Goal: Task Accomplishment & Management: Use online tool/utility

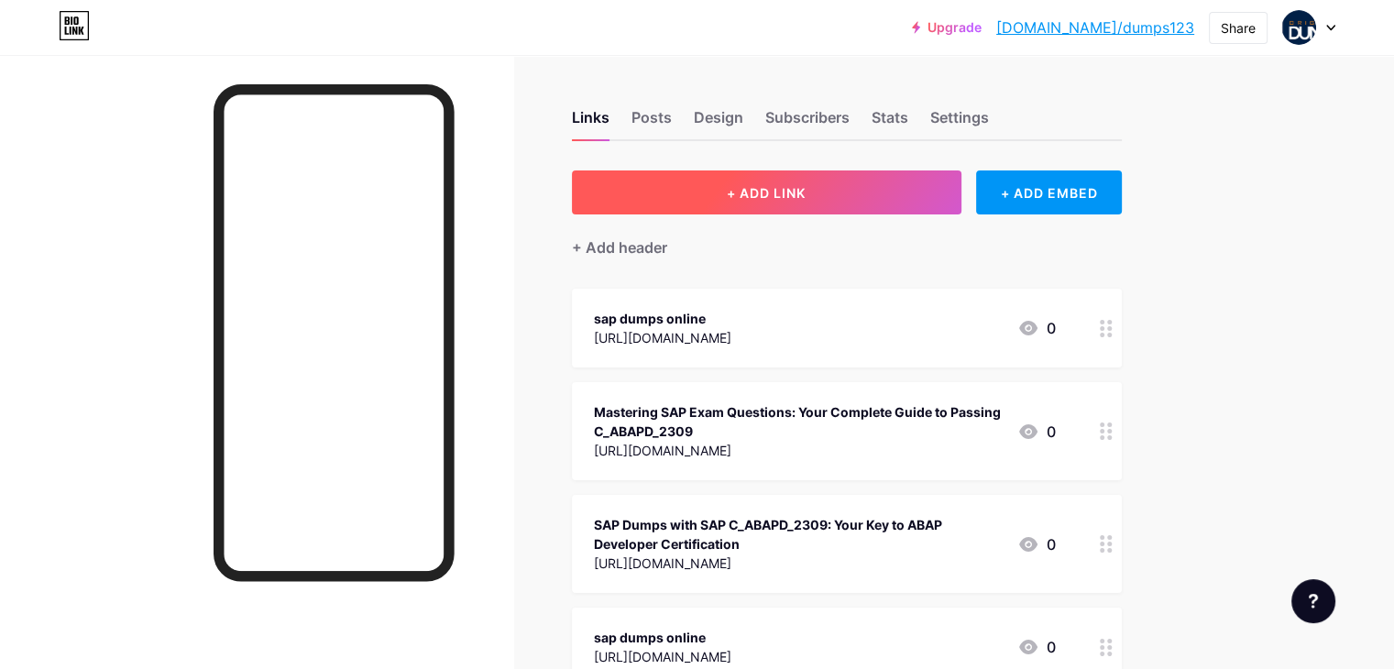
click at [805, 196] on span "+ ADD LINK" at bounding box center [766, 193] width 79 height 16
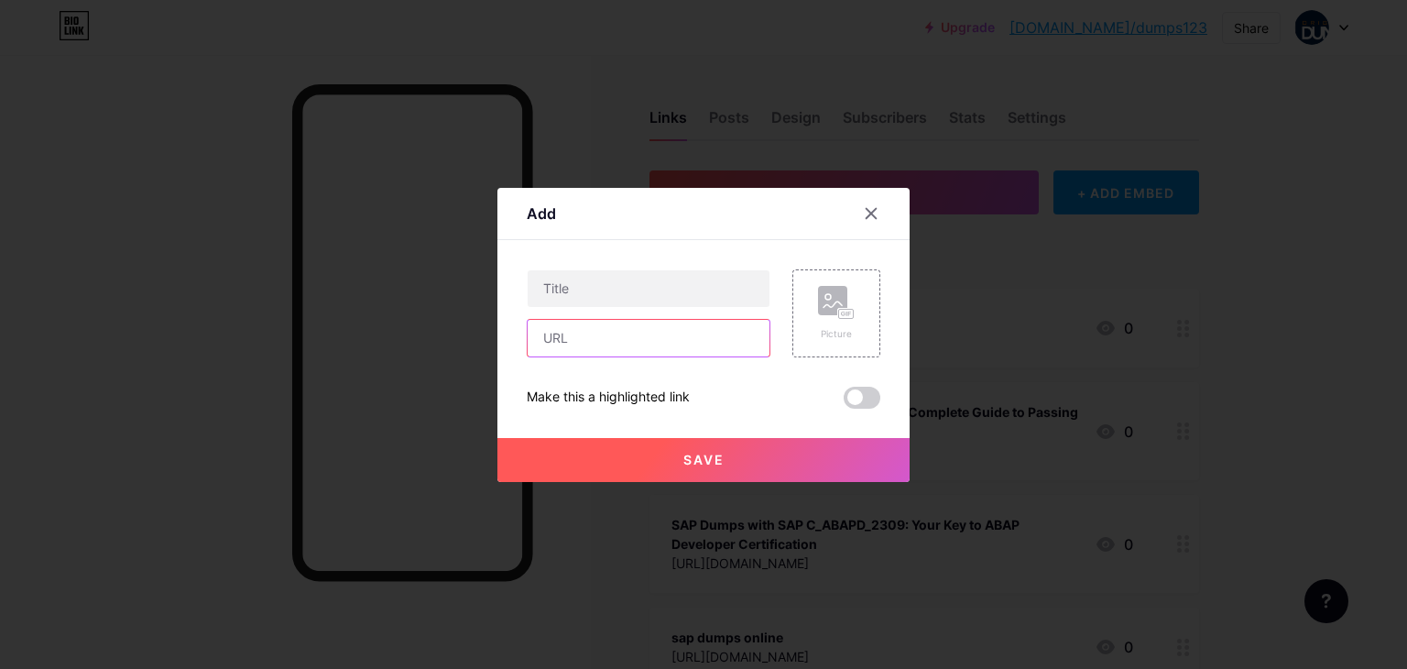
click at [555, 336] on input "text" at bounding box center [649, 338] width 242 height 37
click at [549, 342] on input "text" at bounding box center [649, 338] width 242 height 37
paste input "[URL][DOMAIN_NAME]"
type input "[URL][DOMAIN_NAME]"
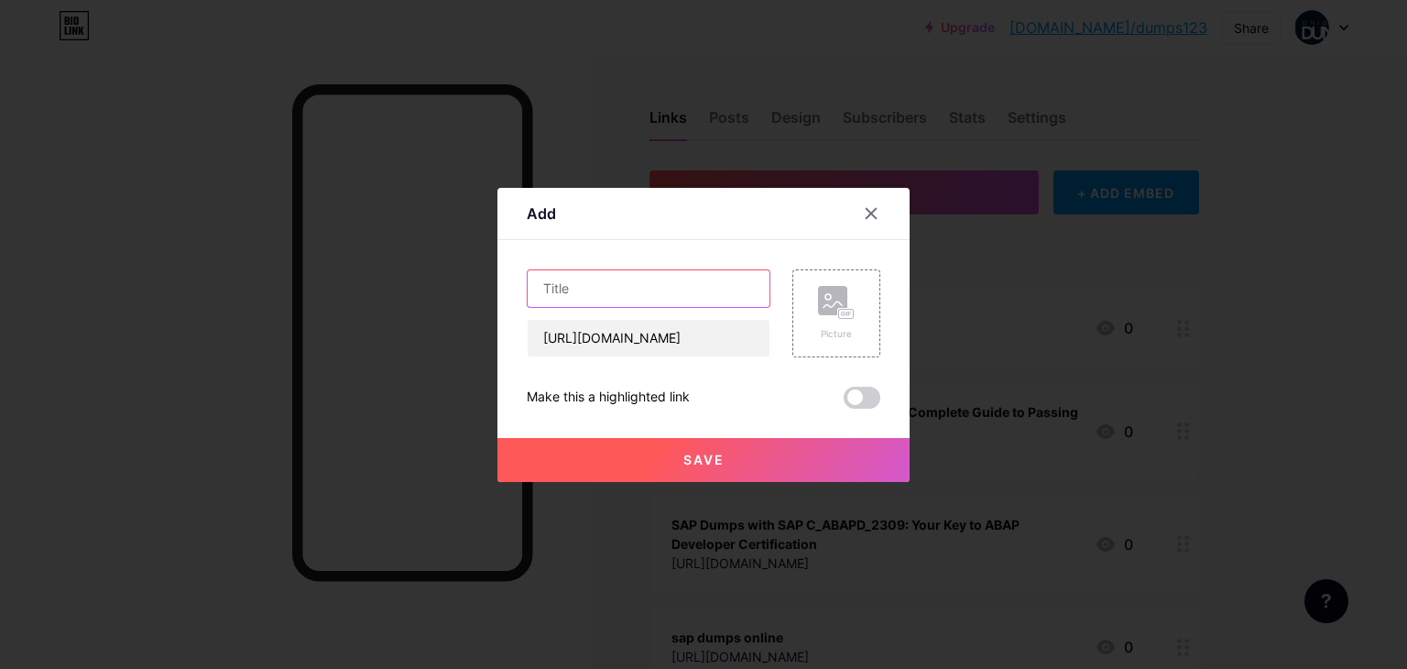
scroll to position [0, 0]
click at [575, 295] on input "text" at bounding box center [649, 288] width 242 height 37
click at [572, 283] on input "text" at bounding box center [649, 288] width 242 height 37
paste input "What Are C_STC_2405 SAP Dumps and How to Pass the Certification Exam in the [GE…"
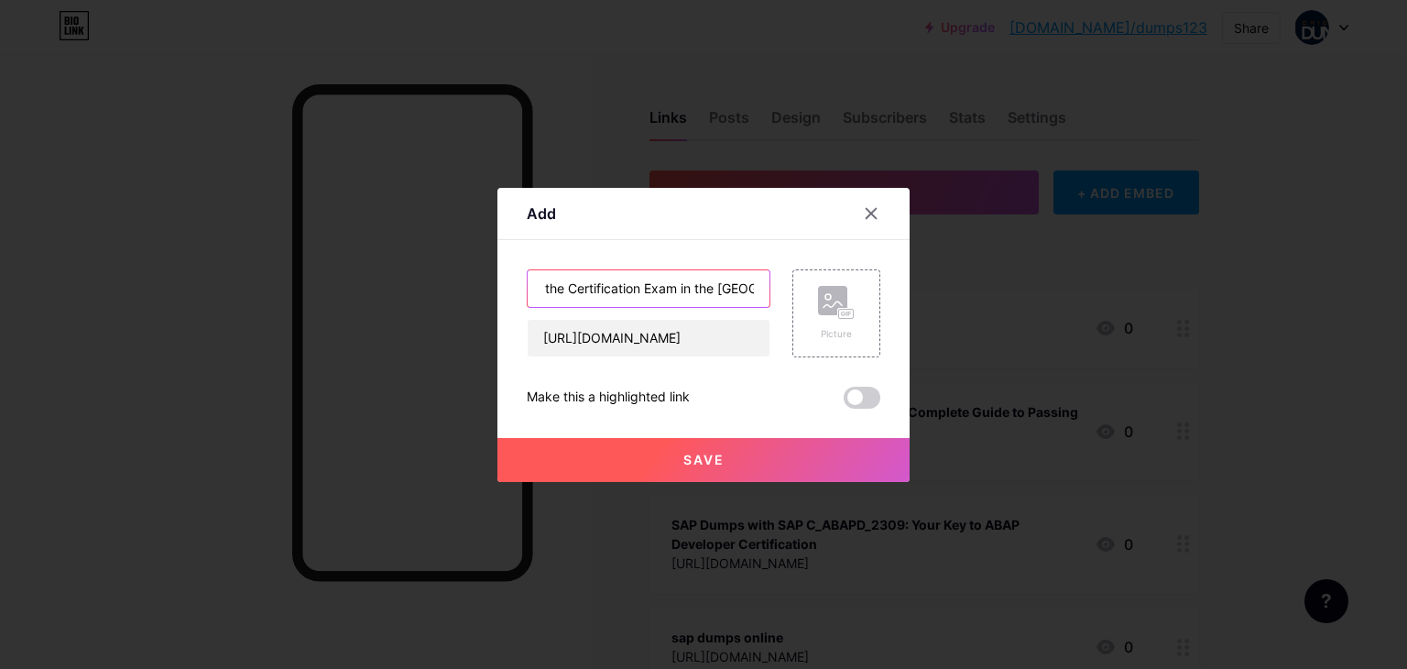
type input "What Are C_STC_2405 SAP Dumps and How to Pass the Certification Exam in the [GE…"
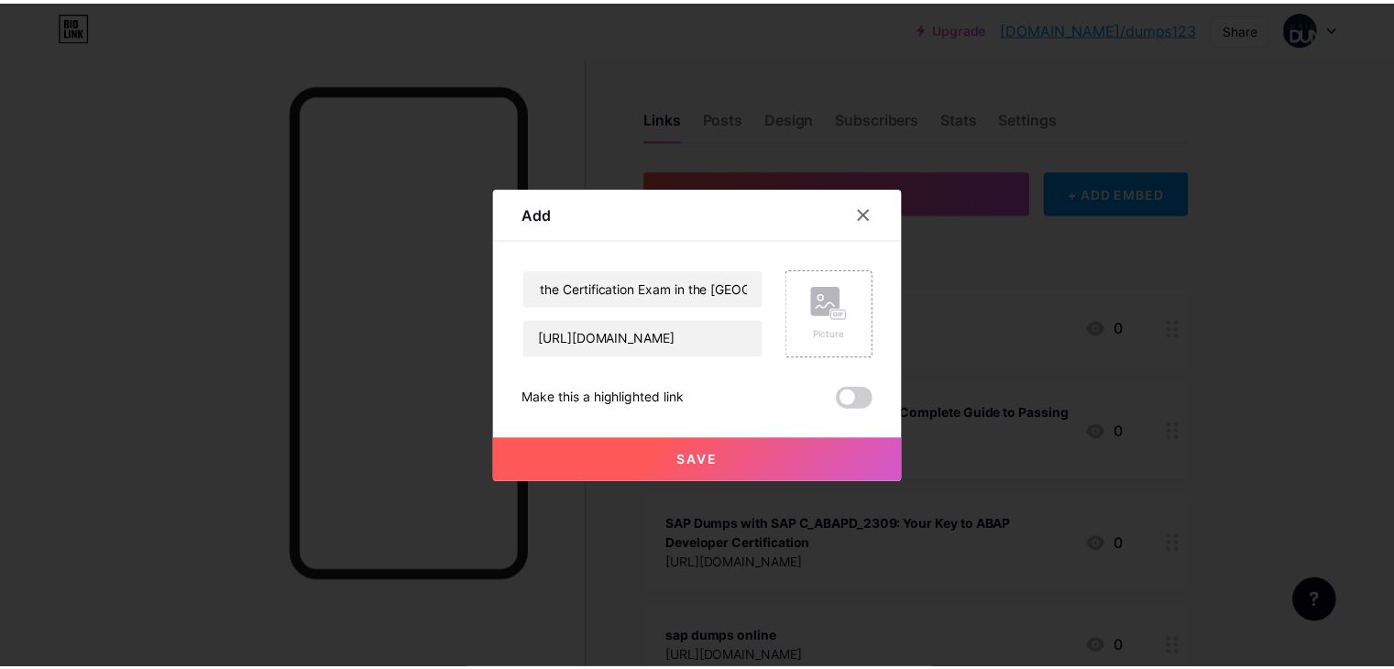
scroll to position [0, 0]
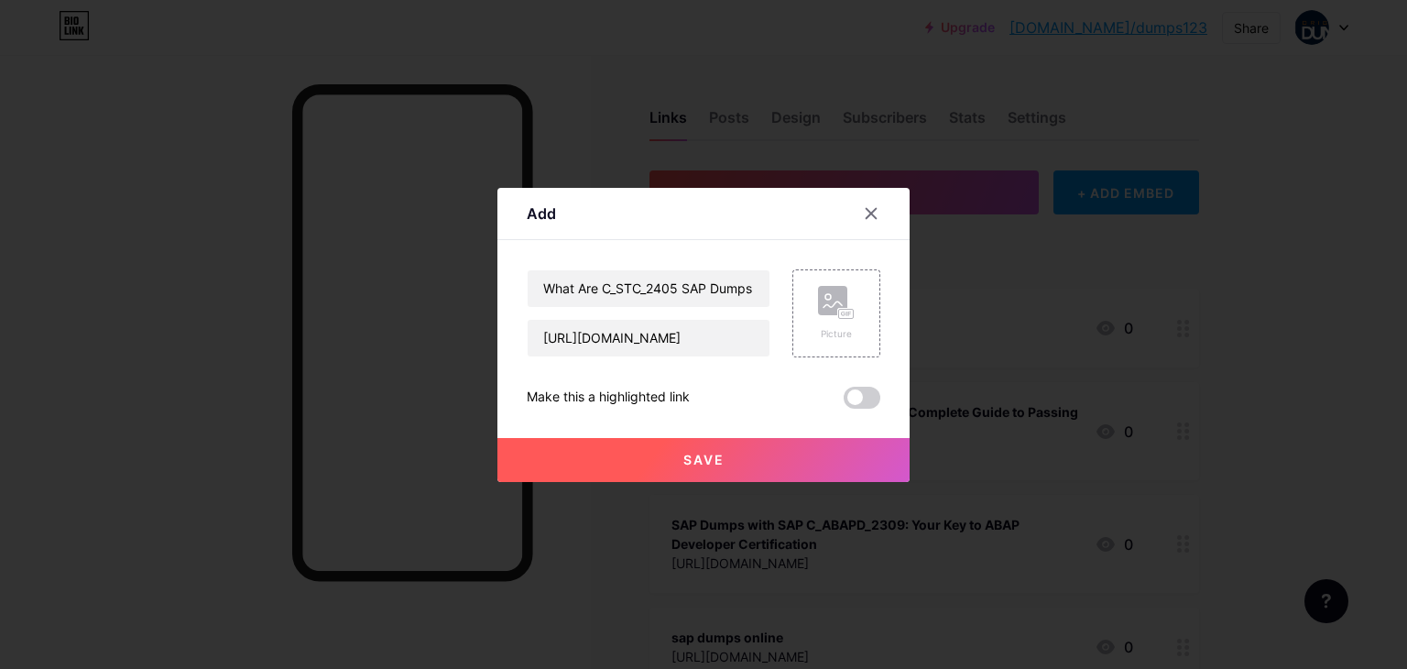
click at [662, 458] on button "Save" at bounding box center [704, 460] width 412 height 44
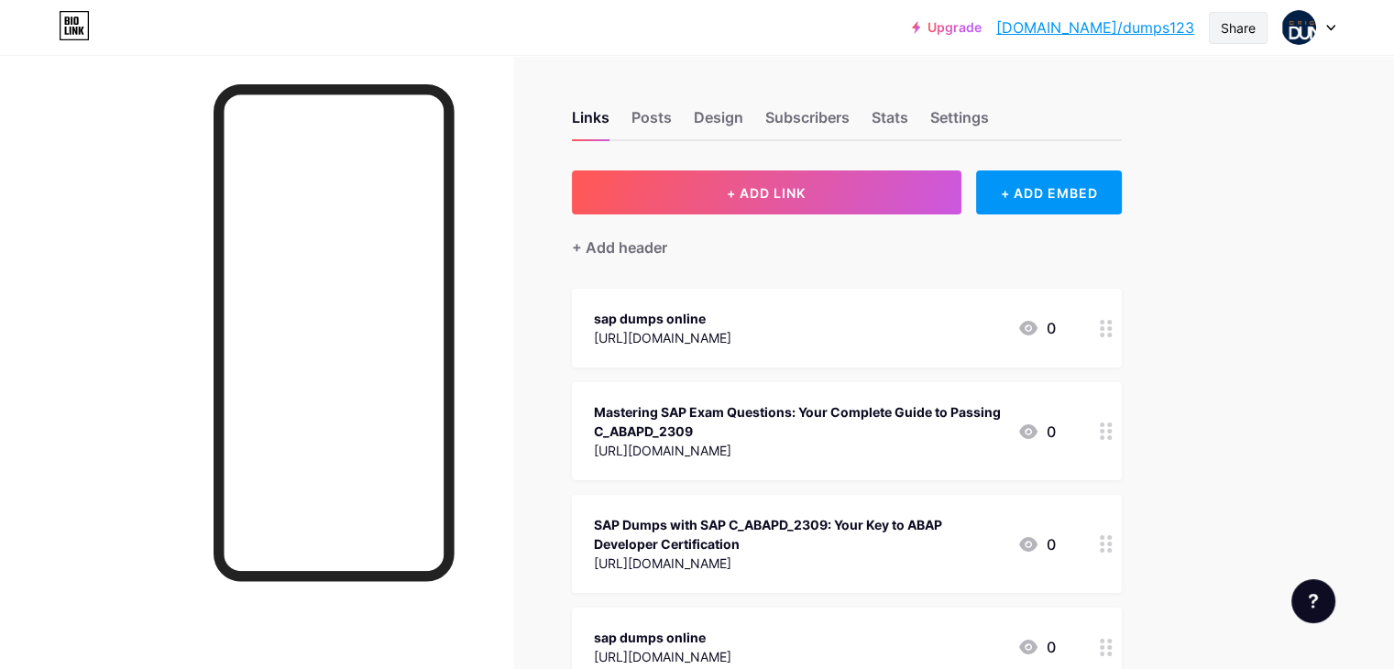
click at [1236, 27] on div "Share" at bounding box center [1238, 27] width 35 height 19
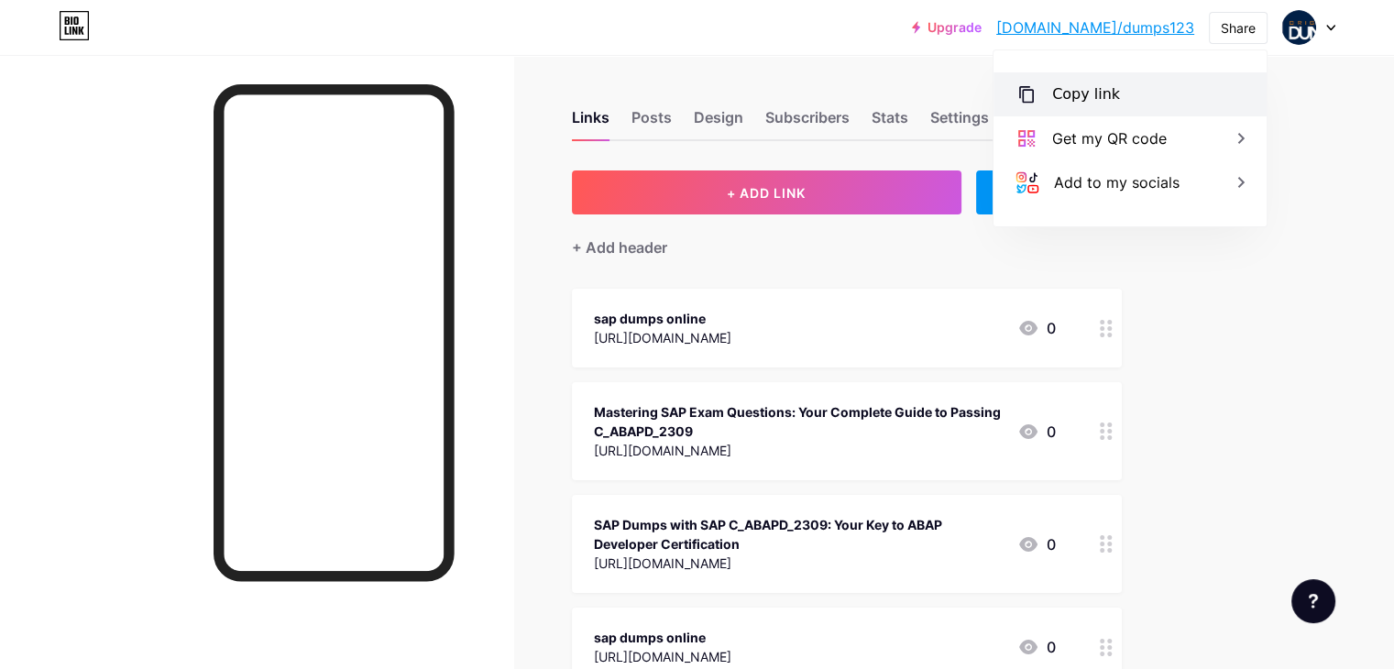
click at [1081, 91] on div "Copy link" at bounding box center [1086, 94] width 68 height 22
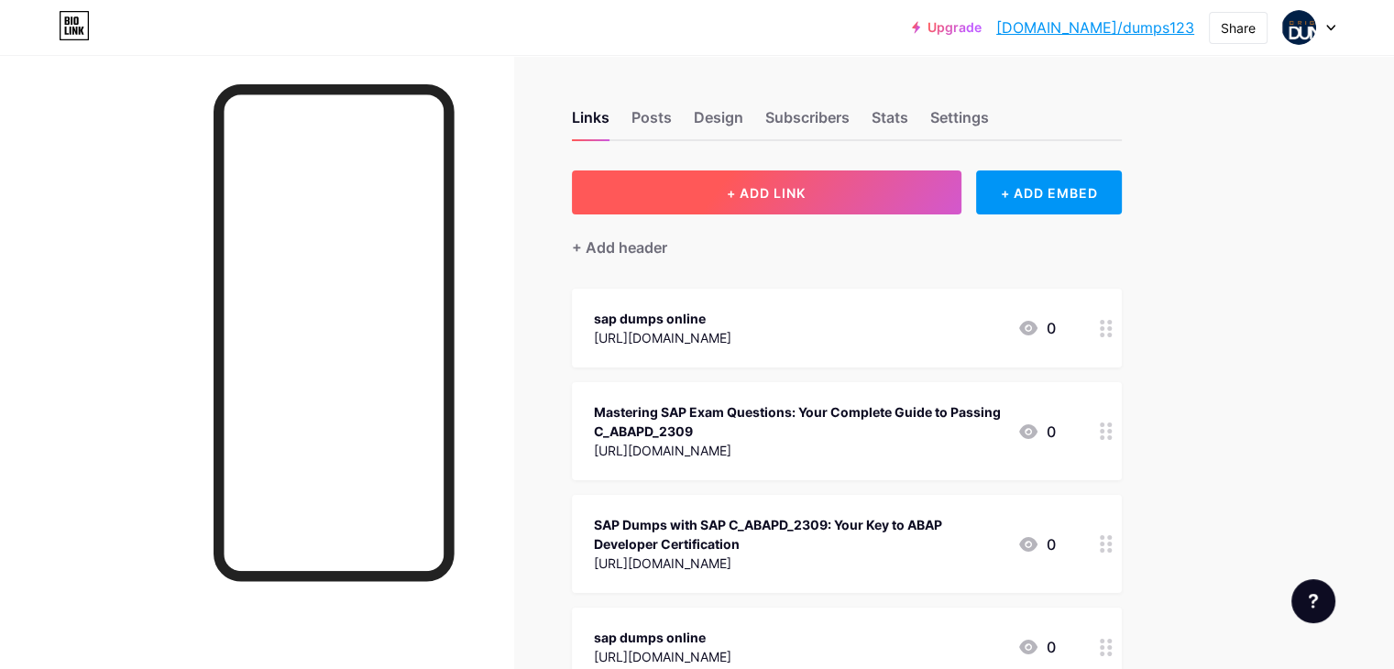
click at [794, 192] on button "+ ADD LINK" at bounding box center [766, 192] width 389 height 44
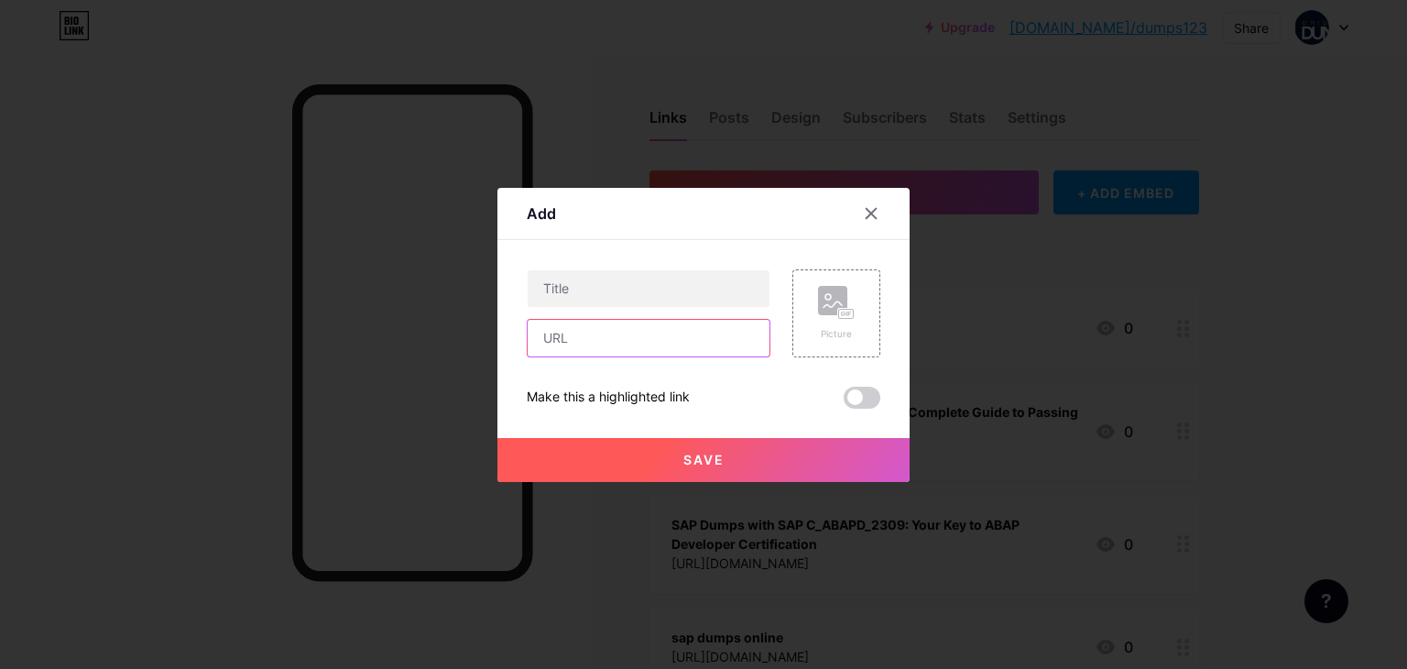
click at [559, 344] on input "text" at bounding box center [649, 338] width 242 height 37
paste input "Where to Find Reliable E_ACTAI_2403 SAP Dumps in the USA"
type input "Where to Find Reliable E_ACTAI_2403 SAP Dumps in the USA"
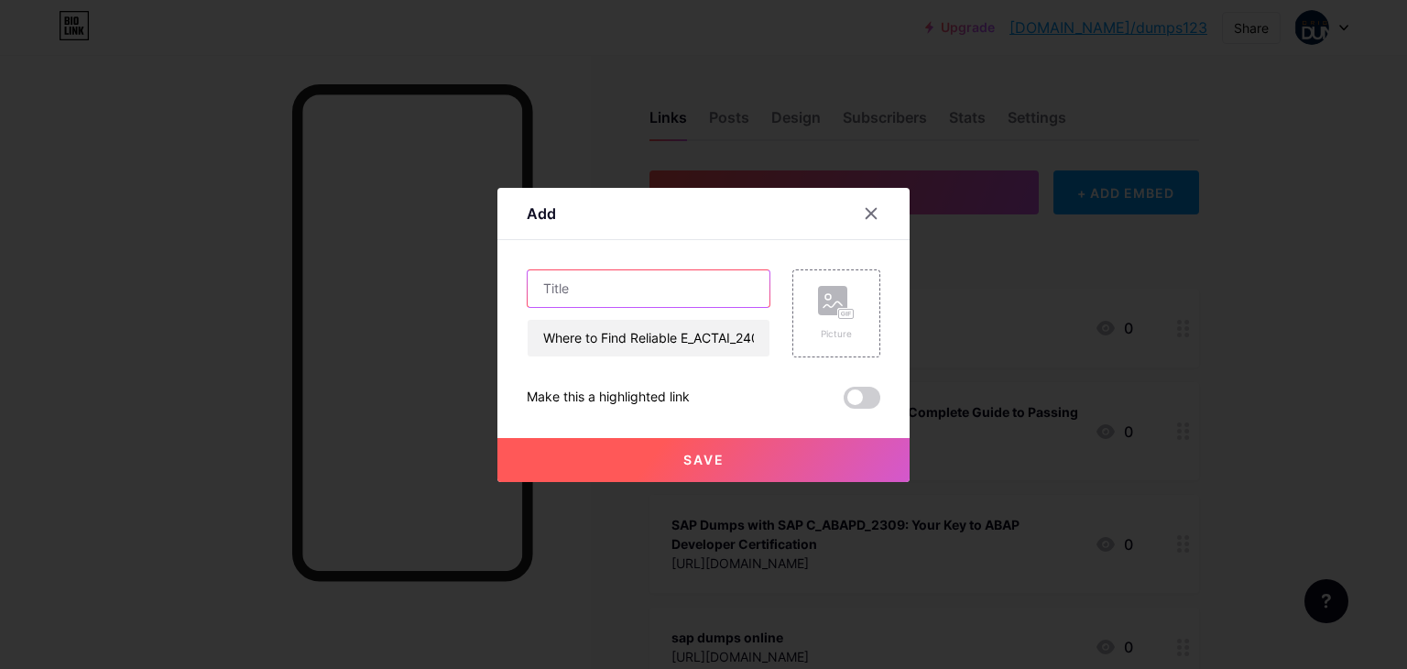
click at [607, 298] on input "text" at bounding box center [649, 288] width 242 height 37
click at [668, 334] on input "Where to Find Reliable E_ACTAI_2403 SAP Dumps in the USA" at bounding box center [649, 338] width 242 height 37
click at [668, 334] on input "text" at bounding box center [649, 338] width 242 height 37
click at [588, 344] on input "text" at bounding box center [649, 338] width 242 height 37
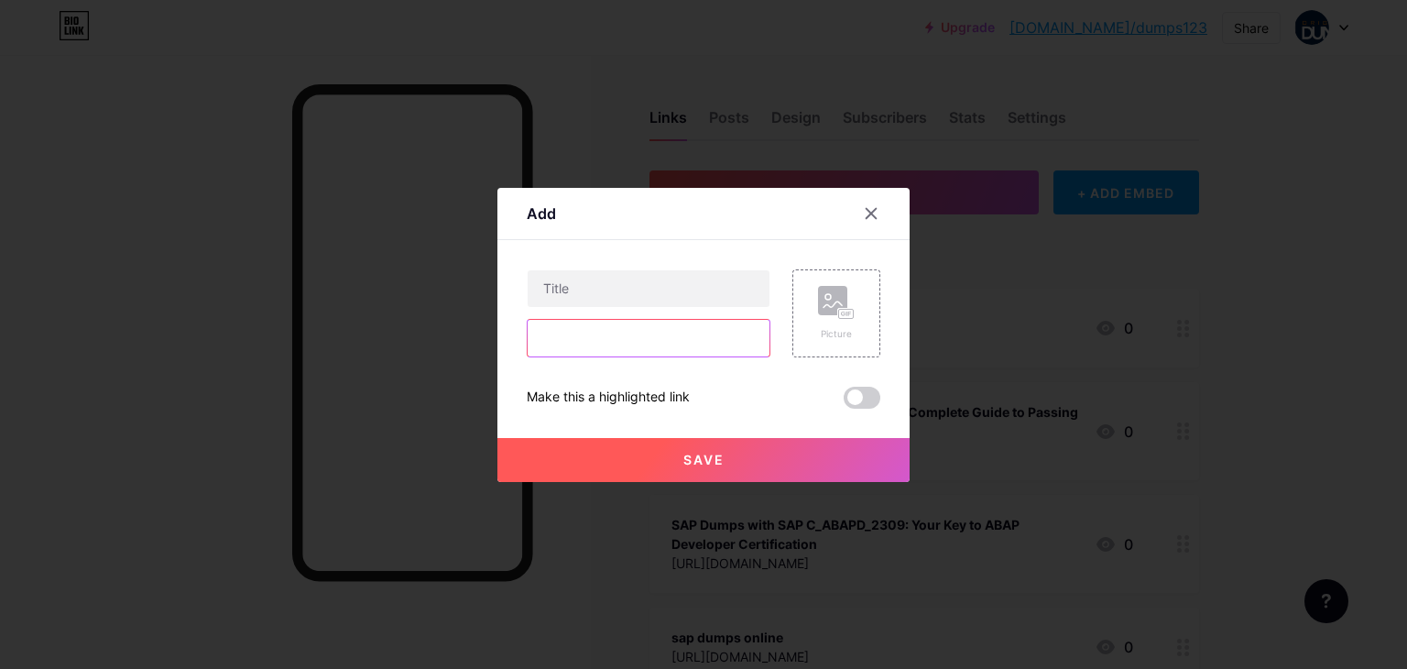
paste input "https://realexamdumpsonline.blogspot.com/2025/10/what-are-eactai2403-sap-dumps-…"
type input "https://realexamdumpsonline.blogspot.com/2025/10/what-are-eactai2403-sap-dumps-…"
click at [617, 285] on input "text" at bounding box center [649, 288] width 242 height 37
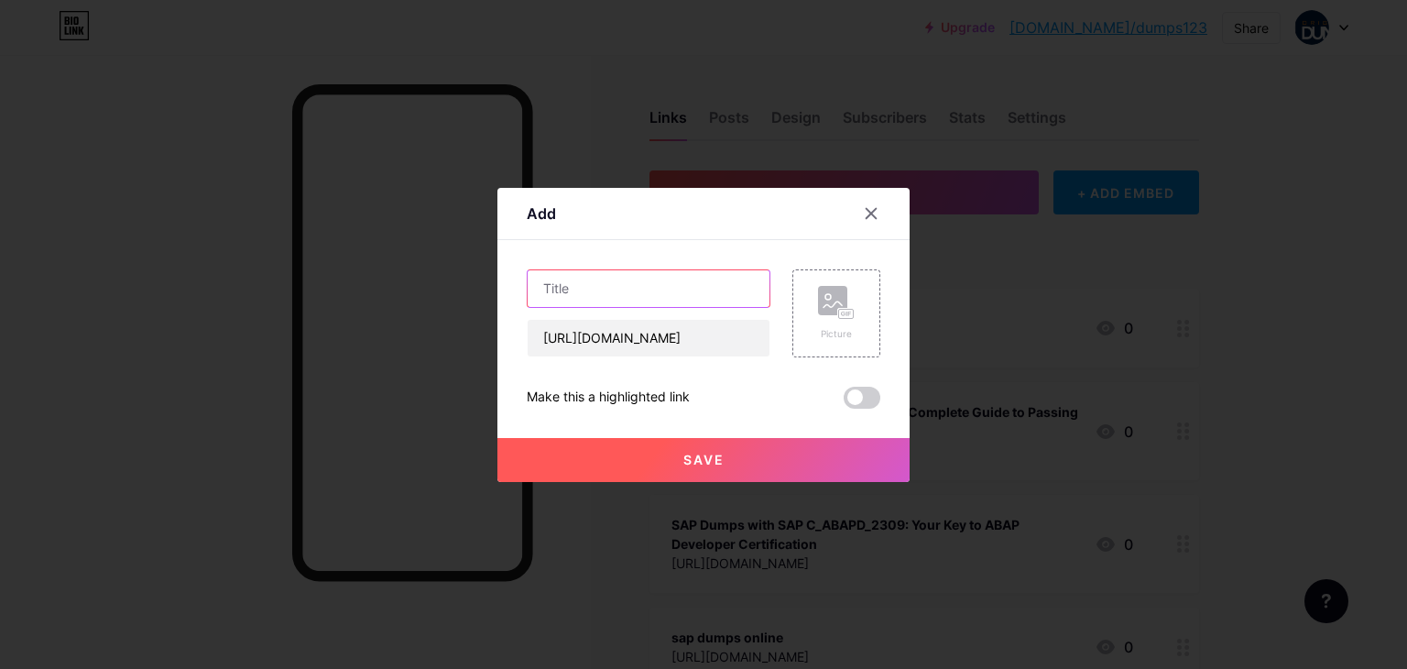
paste input "Where to Find Reliable E_ACTAI_2403 SAP Dumps in the USA"
click at [590, 293] on input "Where to Find Reliable E_ACTAI_2403 SAP Dumps in the USA" at bounding box center [649, 288] width 242 height 37
type input "Where to Find Reliable E_ACTAI_2403 SAP Dumps in the USA"
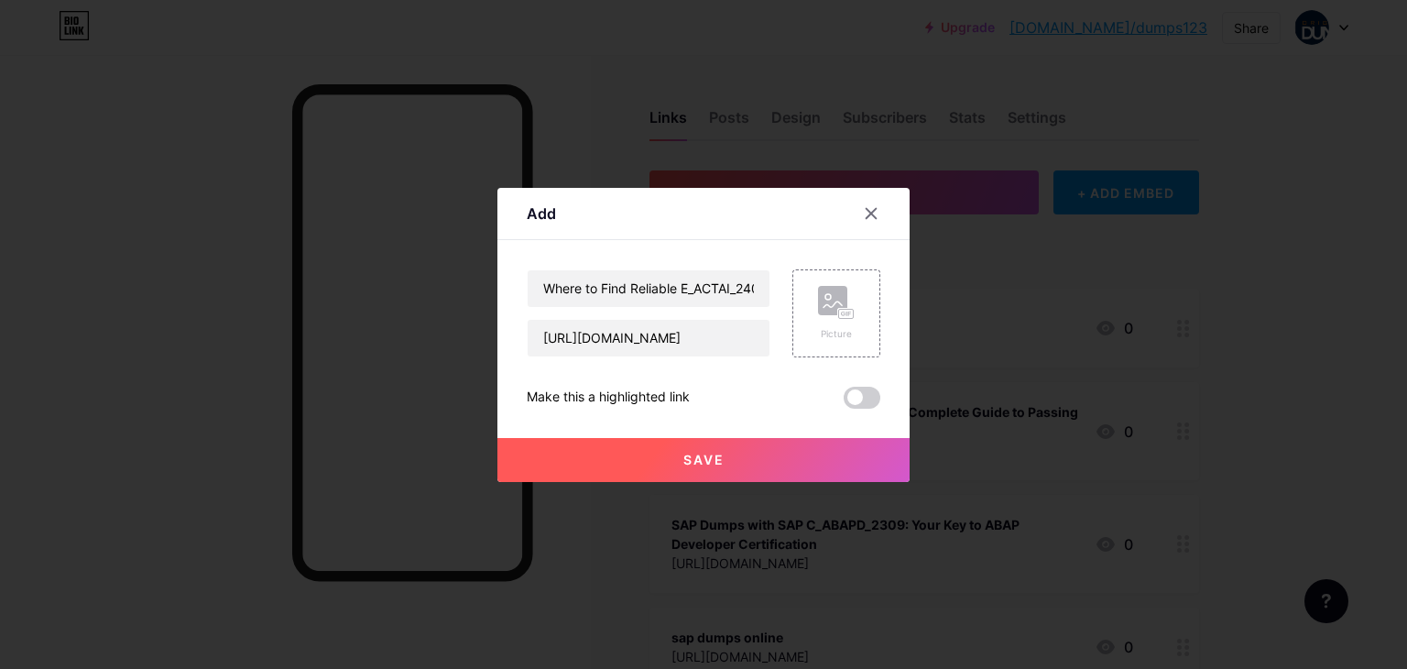
click at [646, 450] on button "Save" at bounding box center [704, 460] width 412 height 44
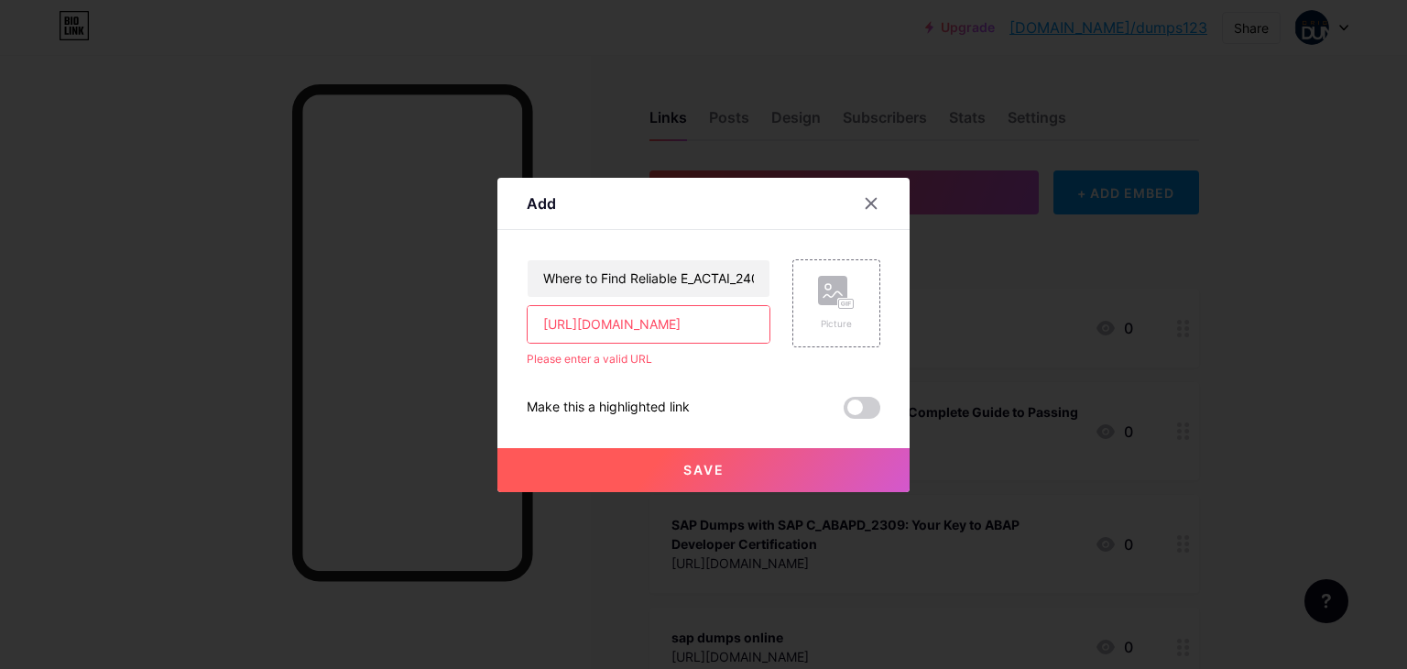
click at [718, 331] on input "https://realexamdumpsonline.blogspot.com/2025/10/what-are-eactai2403-sap-dumps-…" at bounding box center [649, 324] width 242 height 37
click at [718, 331] on input "text" at bounding box center [649, 324] width 242 height 37
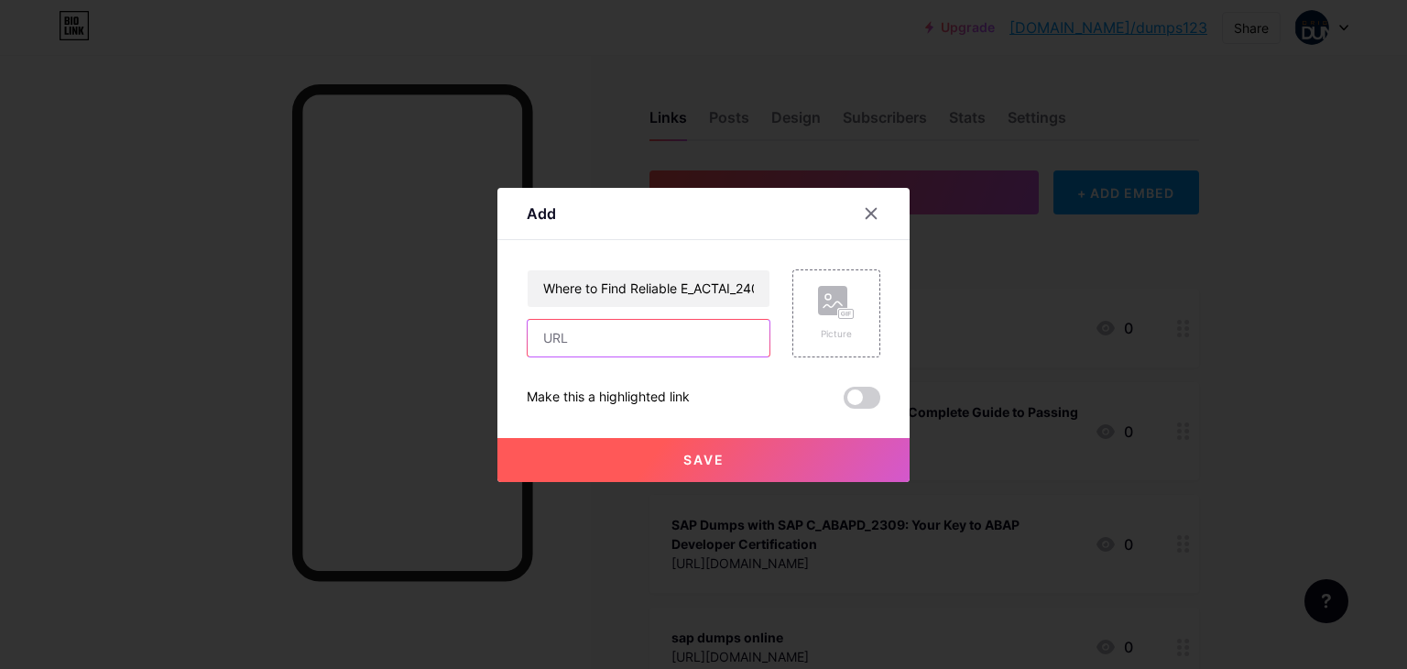
paste input "Where to Find Reliable E_ACTAI_2403 SAP Dumps in the USA"
type input "Where to Find Reliable E_ACTAI_2403 SAP Dumps in the USA"
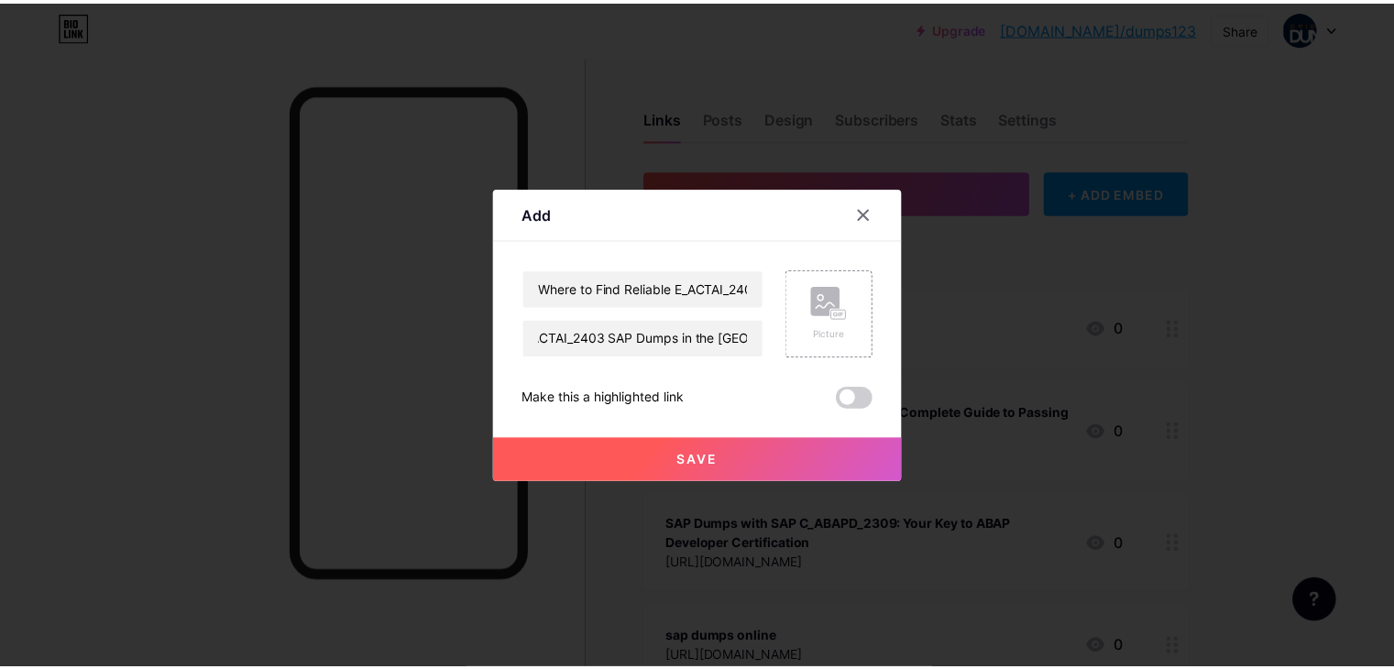
scroll to position [0, 0]
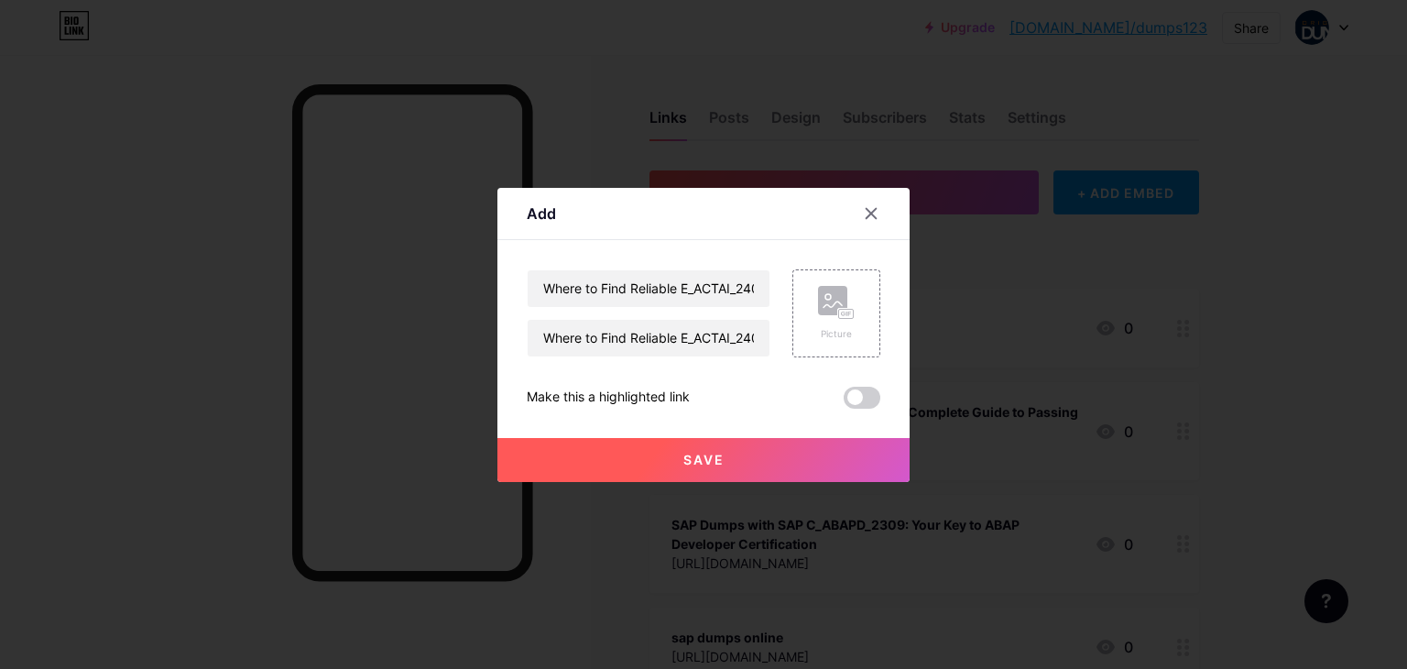
click at [755, 470] on button "Save" at bounding box center [704, 460] width 412 height 44
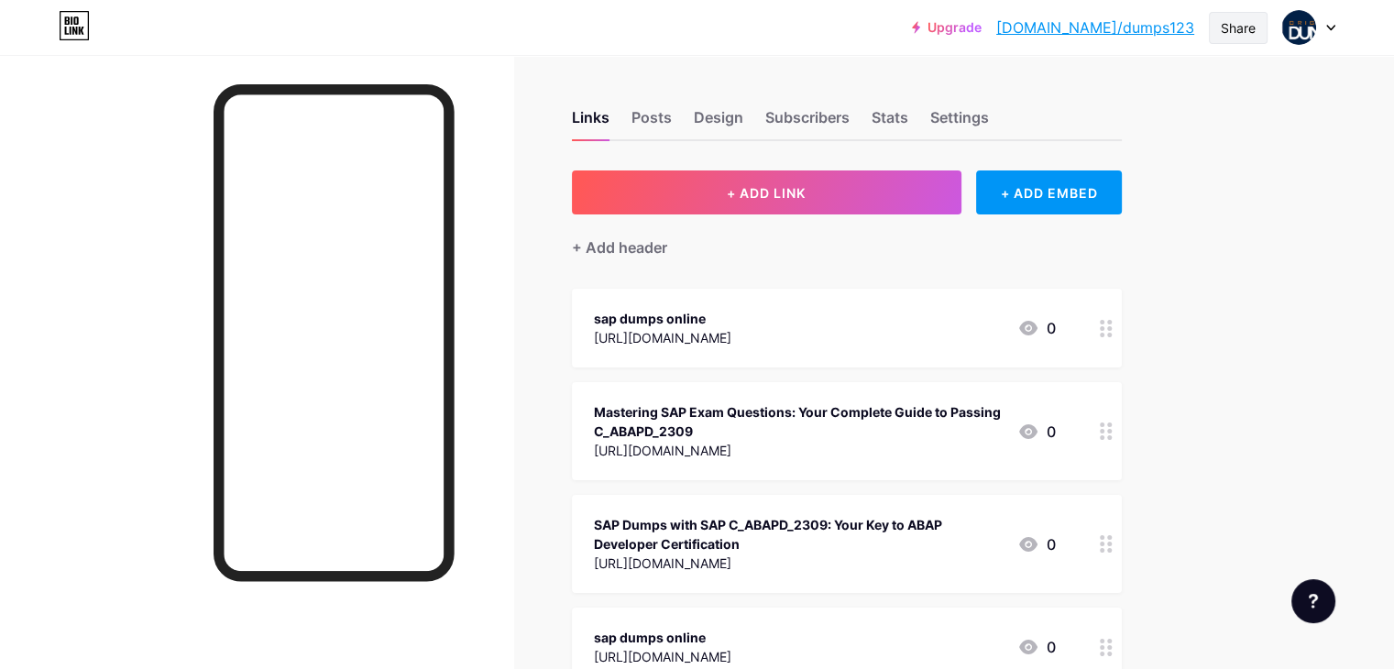
click at [1226, 34] on div "Share" at bounding box center [1238, 27] width 35 height 19
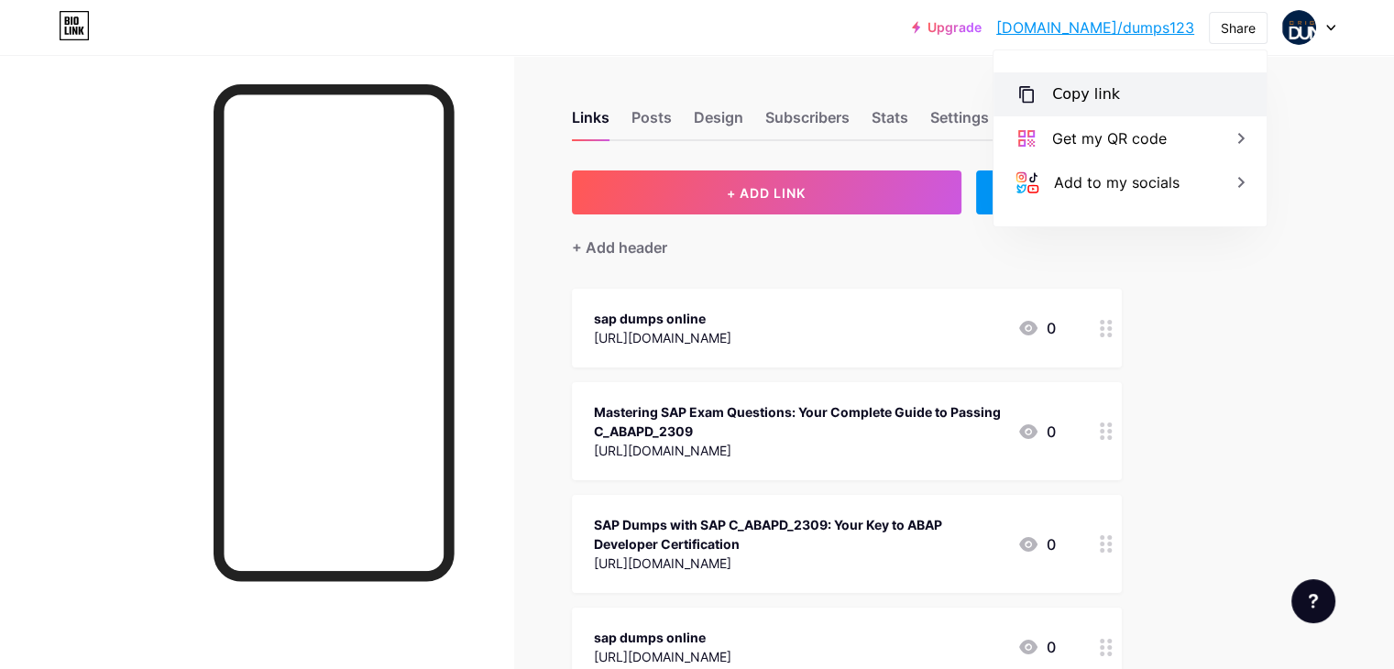
click at [1062, 100] on div "Copy link" at bounding box center [1086, 94] width 68 height 22
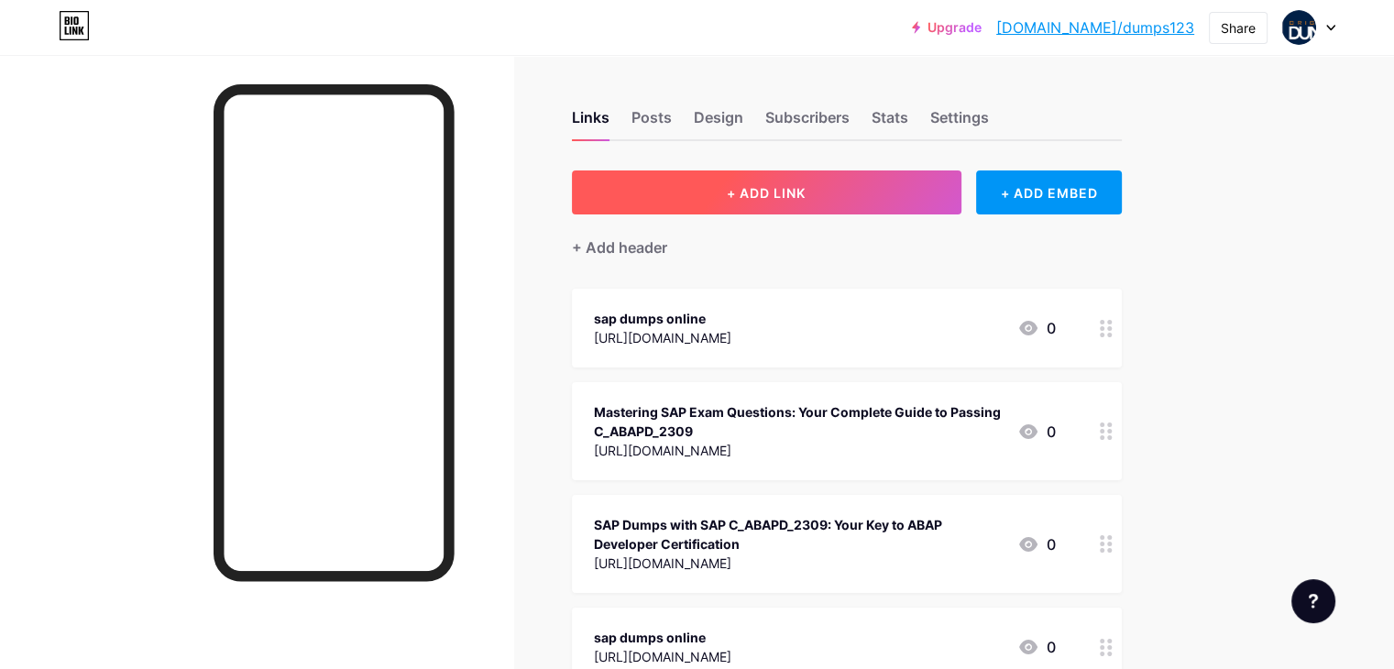
click at [837, 181] on button "+ ADD LINK" at bounding box center [766, 192] width 389 height 44
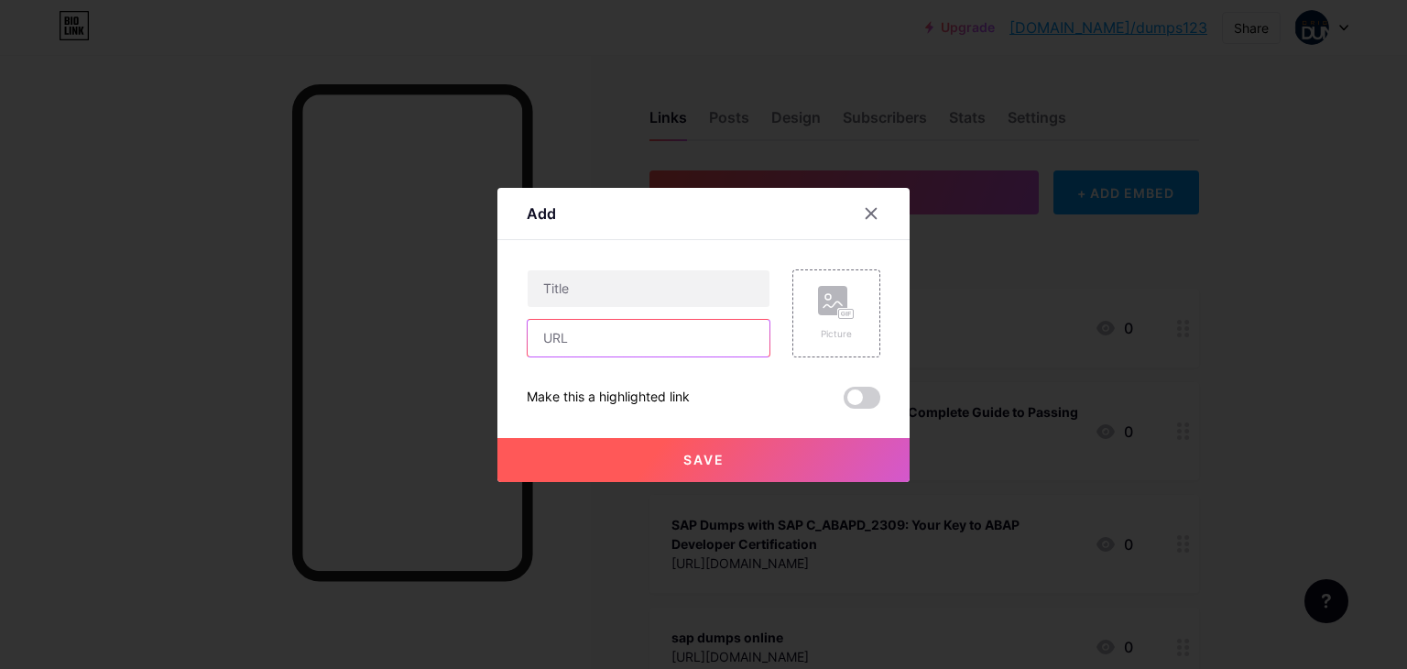
click at [605, 336] on input "text" at bounding box center [649, 338] width 242 height 37
paste input "https://medium.com/@orginaldumps090/why-are-e-s4con-2505-sap-dumps-so-popular-a…"
type input "https://medium.com/@orginaldumps090/why-are-e-s4con-2505-sap-dumps-so-popular-a…"
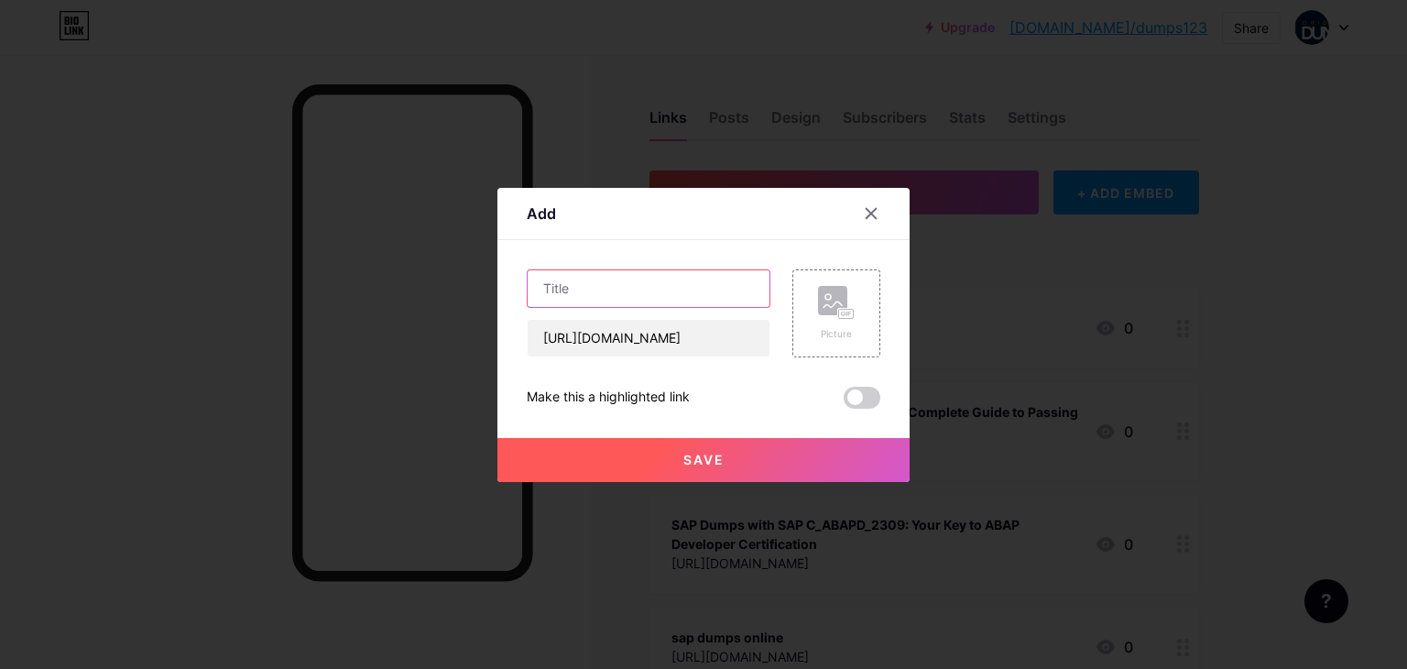
click at [616, 300] on input "text" at bounding box center [649, 288] width 242 height 37
click at [617, 292] on input "text" at bounding box center [649, 288] width 242 height 37
paste input "Why Are E_S4CON_2505 SAP Dumps So Popular Among SAP Learners in the USA?"
type input "Why Are E_S4CON_2505 SAP Dumps So Popular Among SAP Learners in the USA?"
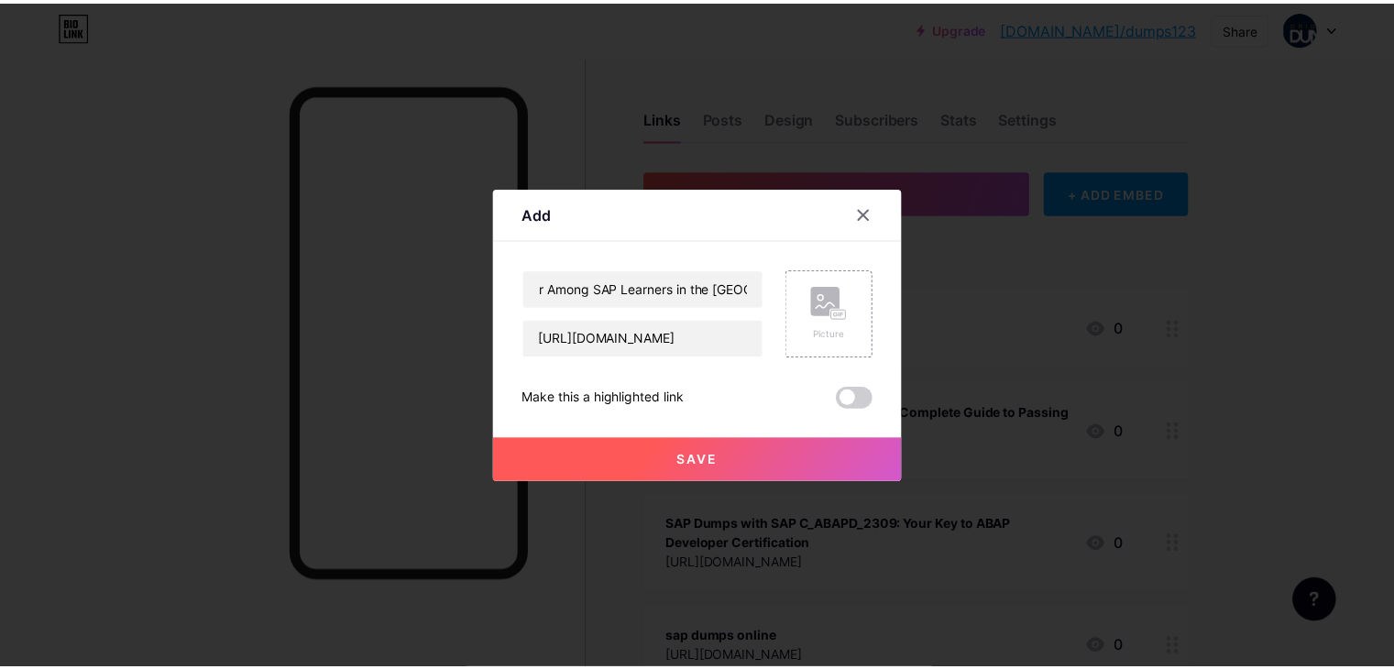
scroll to position [0, 0]
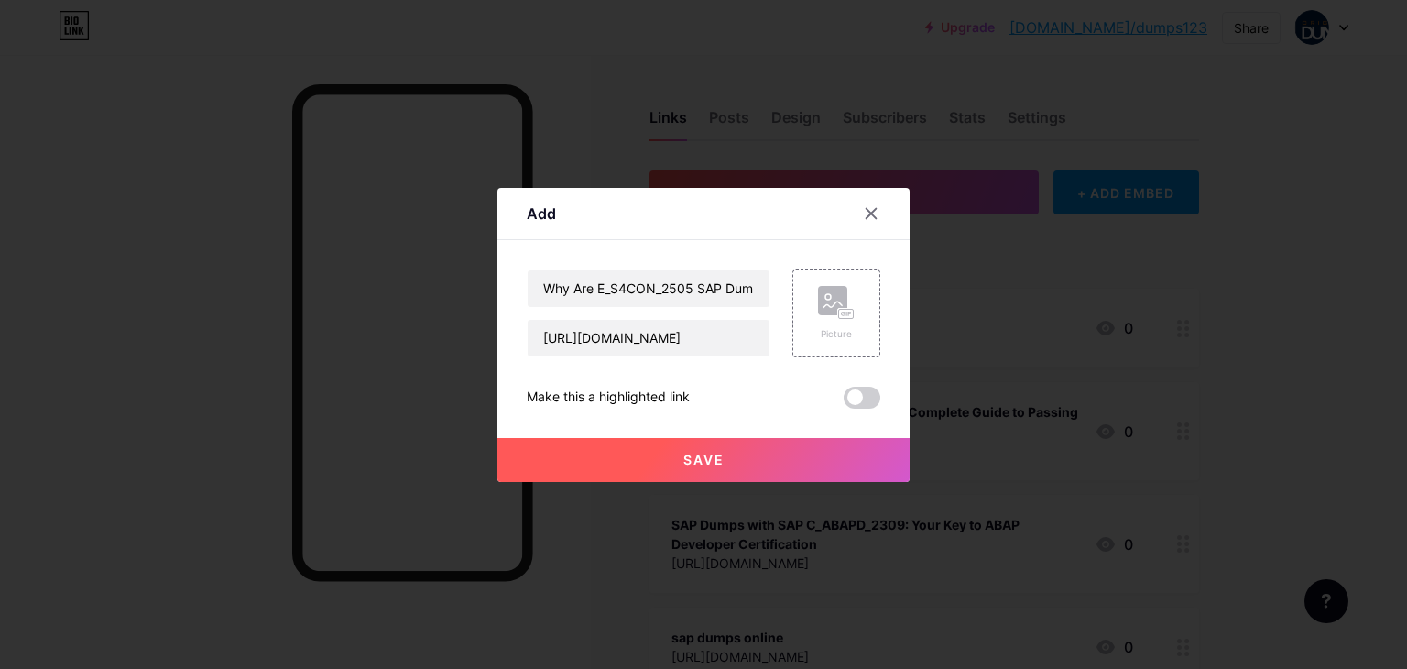
click at [680, 454] on button "Save" at bounding box center [704, 460] width 412 height 44
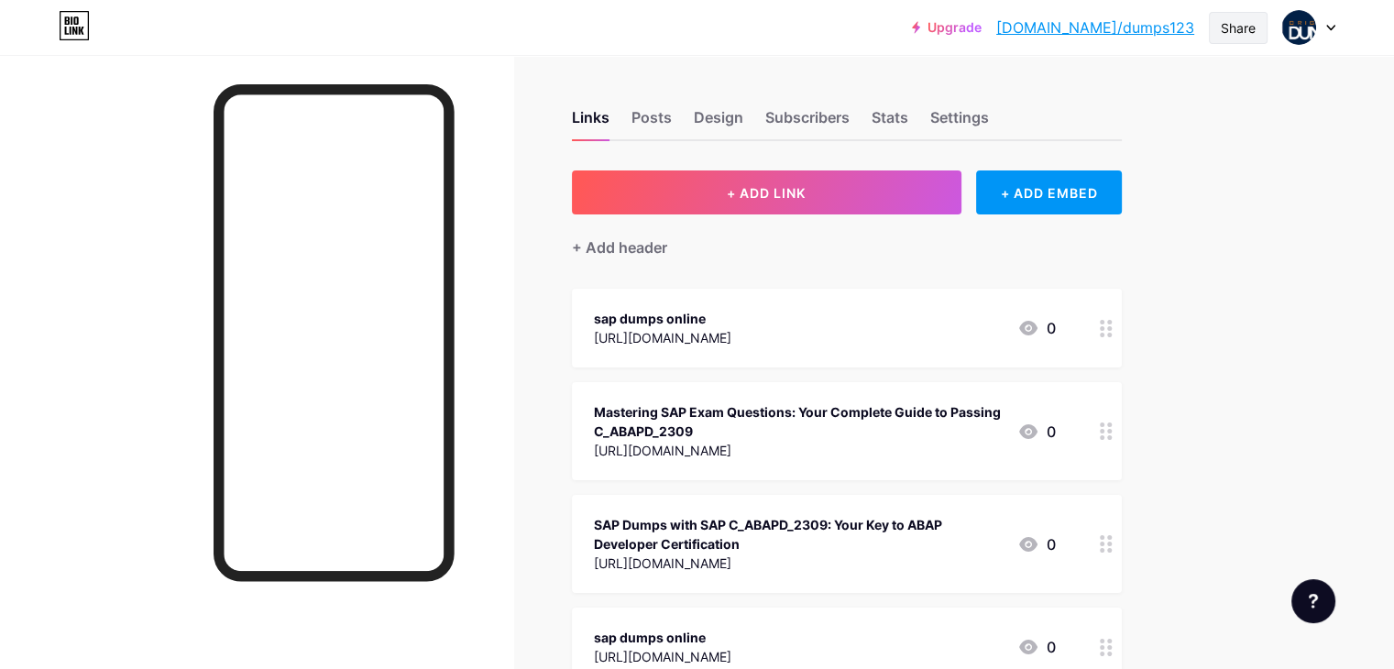
click at [1221, 22] on div "Share" at bounding box center [1238, 27] width 35 height 19
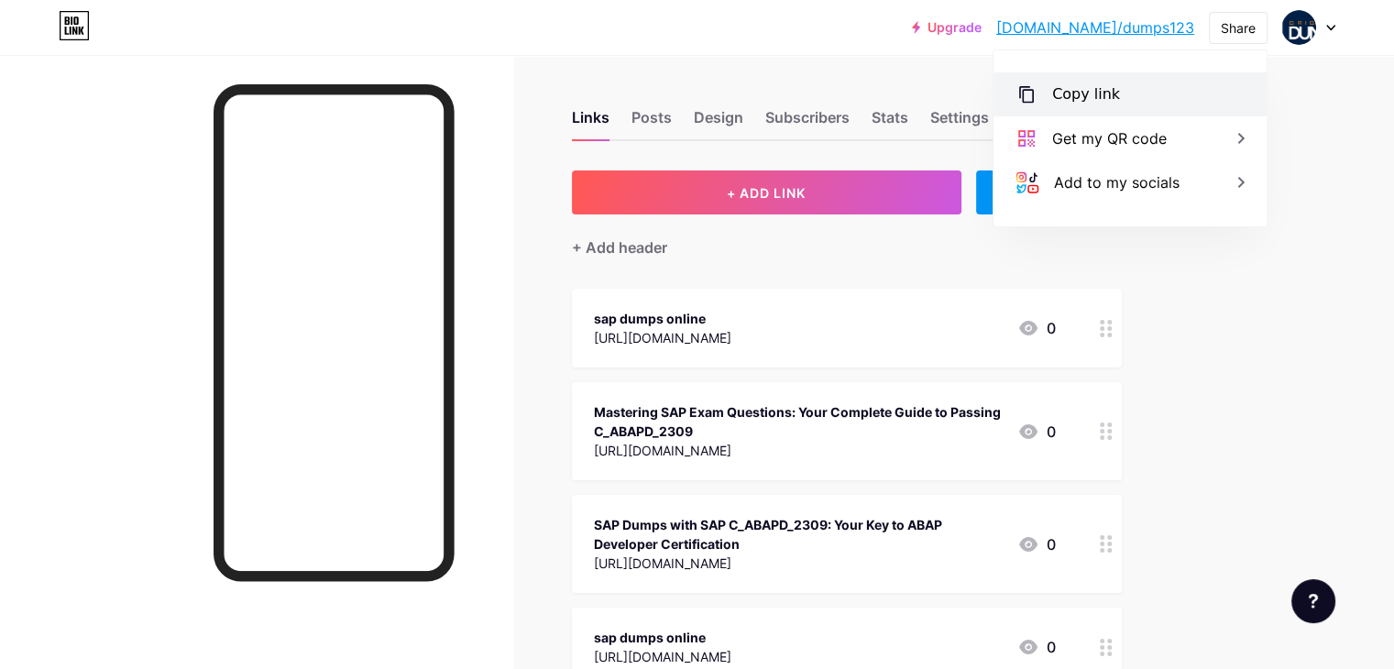
click at [1041, 100] on div "Copy link" at bounding box center [1129, 94] width 273 height 44
